Goal: Transaction & Acquisition: Purchase product/service

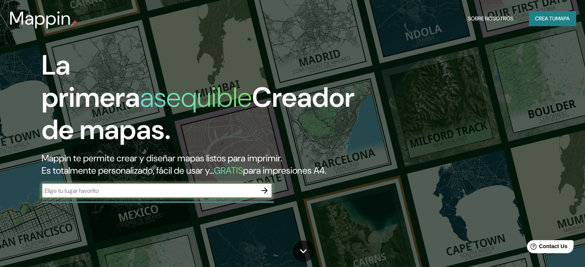
click at [121, 195] on input "text" at bounding box center [149, 191] width 215 height 9
type input "Campeche"
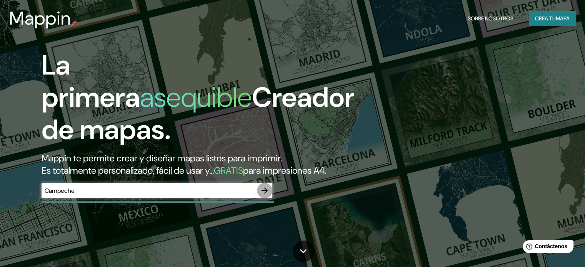
click at [269, 195] on icon "button" at bounding box center [264, 190] width 9 height 9
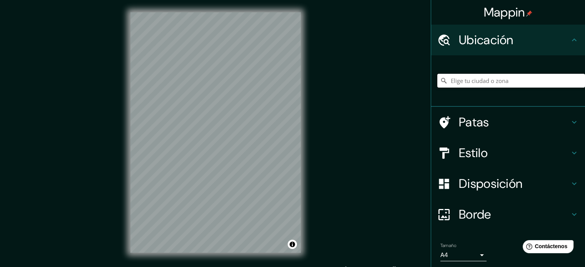
click at [454, 82] on input "Elige tu ciudad o zona" at bounding box center [511, 81] width 148 height 14
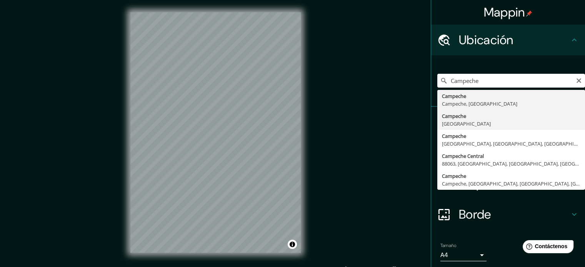
type input "Campeche, [GEOGRAPHIC_DATA]"
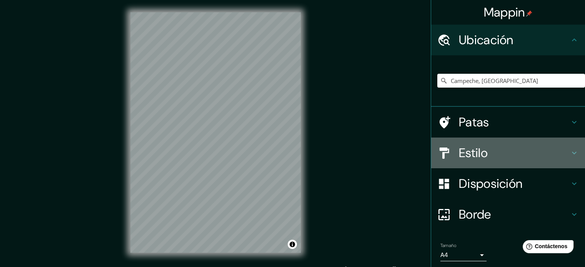
click at [496, 150] on h4 "Estilo" at bounding box center [514, 152] width 111 height 15
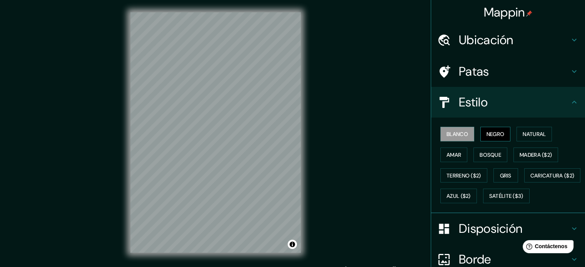
click at [493, 133] on font "Negro" at bounding box center [496, 134] width 18 height 7
click at [455, 134] on font "Blanco" at bounding box center [458, 134] width 22 height 7
click at [525, 135] on font "Natural" at bounding box center [534, 134] width 23 height 7
click at [451, 133] on font "Blanco" at bounding box center [458, 134] width 22 height 7
click at [454, 157] on font "Amar" at bounding box center [454, 155] width 15 height 7
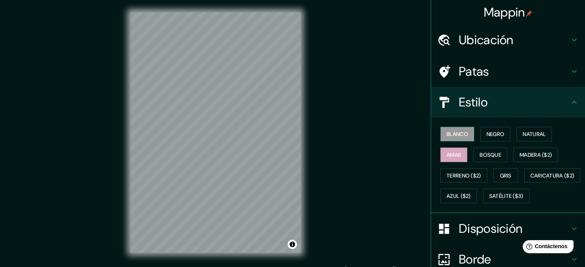
drag, startPoint x: 454, startPoint y: 142, endPoint x: 456, endPoint y: 138, distance: 4.5
click at [455, 141] on div "Blanco Negro Natural Amar Bosque Madera ($2) Terreno ($2) Gris Caricatura ($2) …" at bounding box center [511, 165] width 148 height 83
click at [457, 137] on font "Blanco" at bounding box center [458, 134] width 22 height 7
click at [504, 150] on div "Blanco Negro Natural Amar Bosque Madera ($2) Terreno ($2) Gris Caricatura ($2) …" at bounding box center [511, 165] width 148 height 83
click at [494, 155] on font "Bosque" at bounding box center [491, 155] width 22 height 7
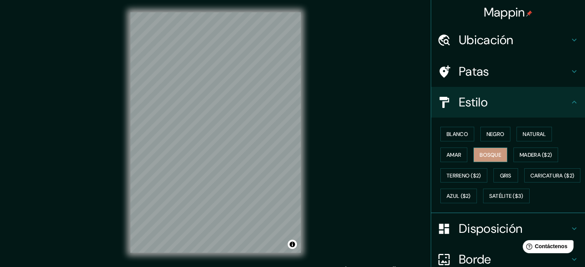
click at [494, 155] on font "Bosque" at bounding box center [491, 155] width 22 height 7
click at [468, 133] on button "Blanco" at bounding box center [457, 134] width 34 height 15
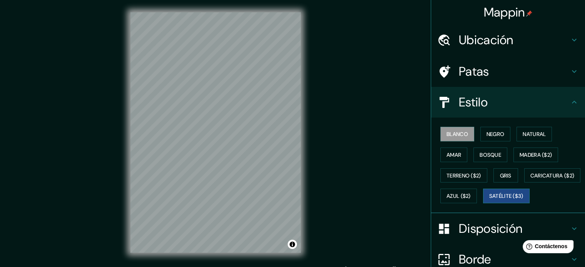
click at [489, 200] on font "Satélite ($3)" at bounding box center [506, 196] width 34 height 7
click at [452, 127] on button "Blanco" at bounding box center [457, 134] width 34 height 15
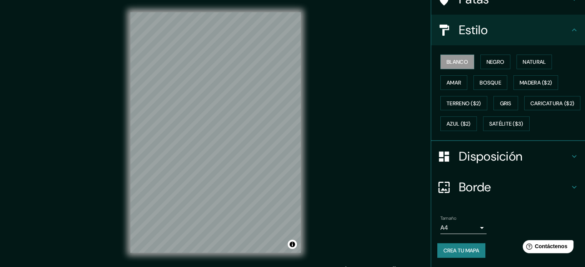
click at [484, 185] on font "Borde" at bounding box center [475, 187] width 32 height 16
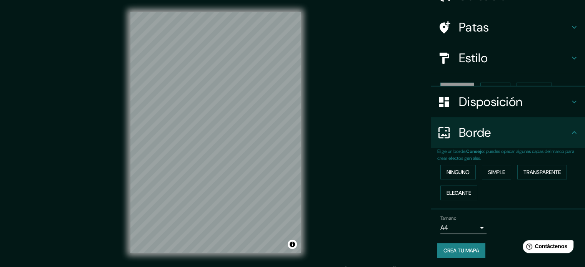
scroll to position [31, 0]
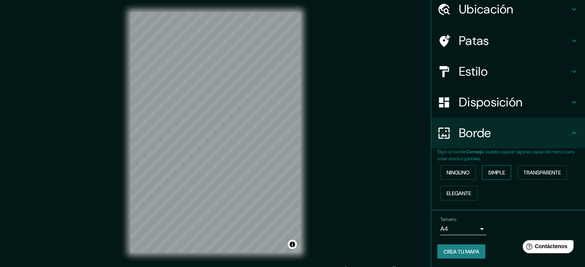
click at [497, 169] on font "Simple" at bounding box center [496, 172] width 17 height 7
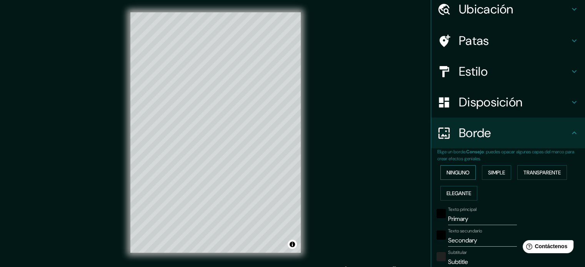
click at [459, 175] on font "Ninguno" at bounding box center [458, 172] width 23 height 7
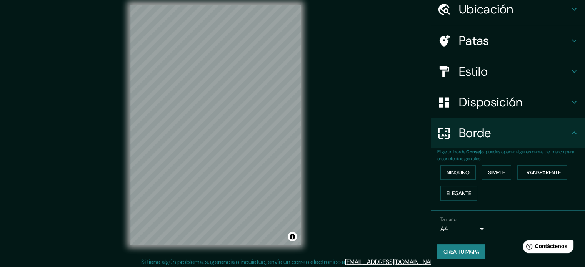
scroll to position [10, 0]
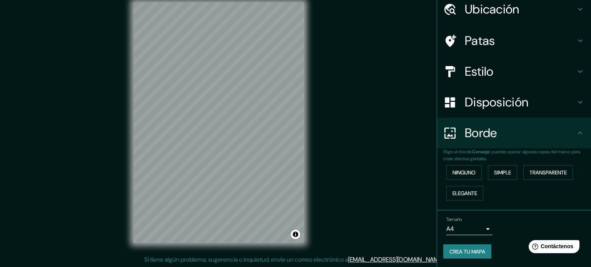
click at [470, 229] on body "Mappin Ubicación Campeche, [GEOGRAPHIC_DATA] Patas Estilo Disposición Borde Eli…" at bounding box center [295, 123] width 591 height 267
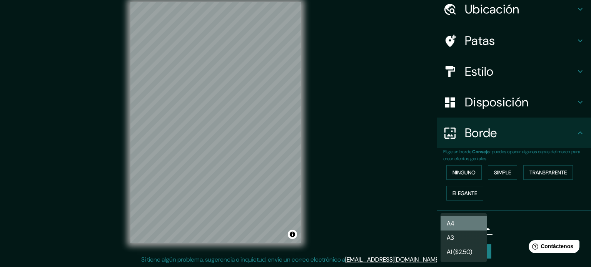
click at [479, 217] on li "A4" at bounding box center [463, 224] width 46 height 14
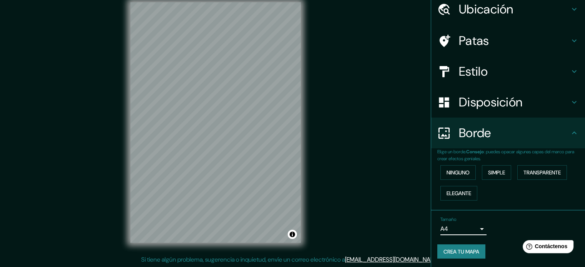
click at [467, 249] on font "Crea tu mapa" at bounding box center [462, 251] width 36 height 7
click at [499, 249] on div "Crea tu mapa" at bounding box center [508, 252] width 142 height 15
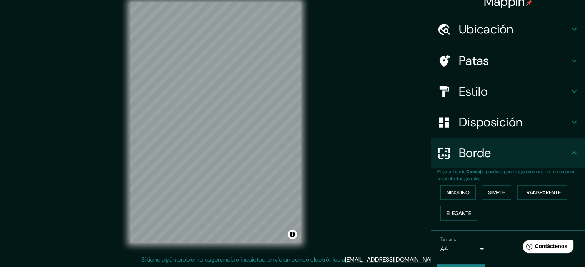
scroll to position [0, 0]
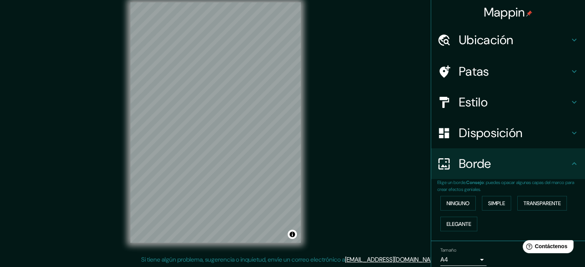
click at [512, 70] on h4 "Patas" at bounding box center [514, 71] width 111 height 15
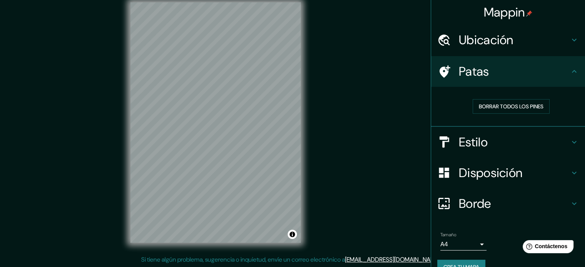
click at [515, 81] on div "Patas" at bounding box center [508, 71] width 154 height 31
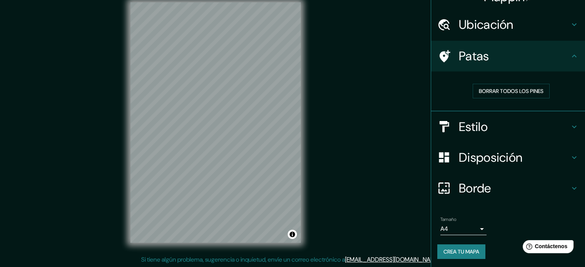
click at [462, 250] on font "Crea tu mapa" at bounding box center [462, 251] width 36 height 7
click at [543, 53] on h4 "Patas" at bounding box center [514, 55] width 111 height 15
click at [570, 57] on icon at bounding box center [574, 56] width 9 height 9
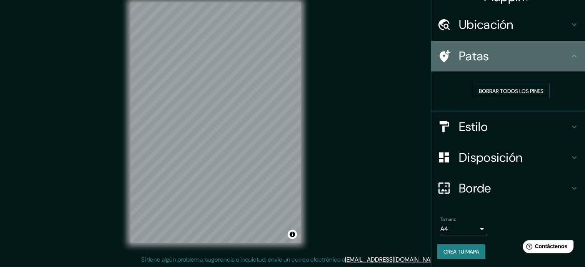
click at [570, 57] on icon at bounding box center [574, 56] width 9 height 9
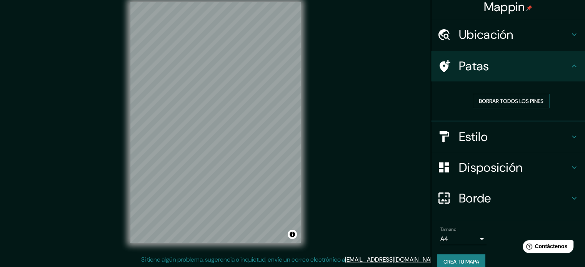
scroll to position [0, 0]
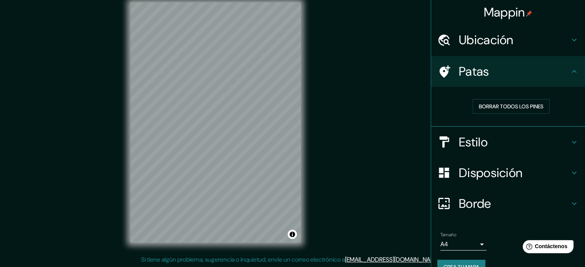
click at [555, 38] on h4 "Ubicación" at bounding box center [514, 39] width 111 height 15
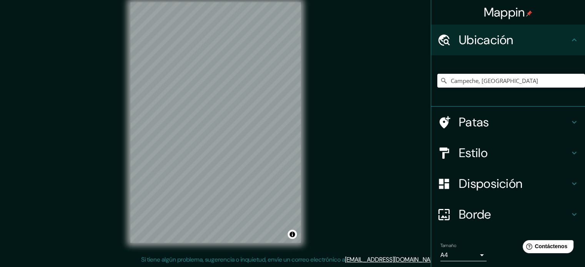
click at [555, 38] on h4 "Ubicación" at bounding box center [514, 39] width 111 height 15
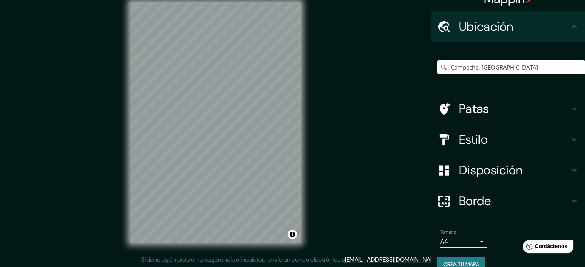
scroll to position [27, 0]
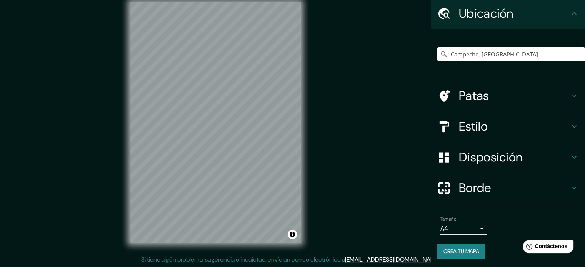
click at [465, 249] on font "Crea tu mapa" at bounding box center [462, 251] width 36 height 7
click at [290, 231] on button "Activar o desactivar atribución" at bounding box center [292, 234] width 9 height 9
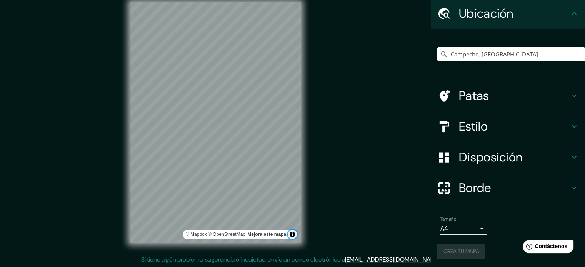
click at [290, 231] on button "Activar o desactivar atribución" at bounding box center [292, 234] width 9 height 9
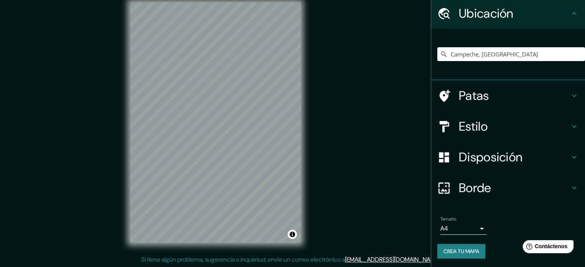
click at [365, 193] on div "Mappin Ubicación Campeche, [GEOGRAPHIC_DATA] Patas Estilo Disposición Borde Eli…" at bounding box center [292, 129] width 585 height 278
